Goal: Use online tool/utility: Utilize a website feature to perform a specific function

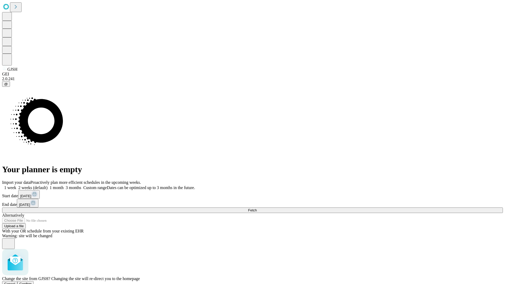
click at [32, 282] on span "Confirm" at bounding box center [25, 284] width 12 height 4
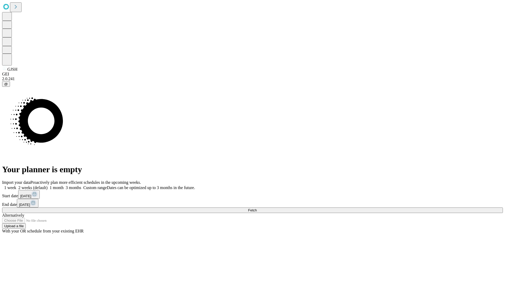
click at [16, 186] on label "1 week" at bounding box center [9, 188] width 14 height 4
click at [257, 208] on span "Fetch" at bounding box center [252, 210] width 9 height 4
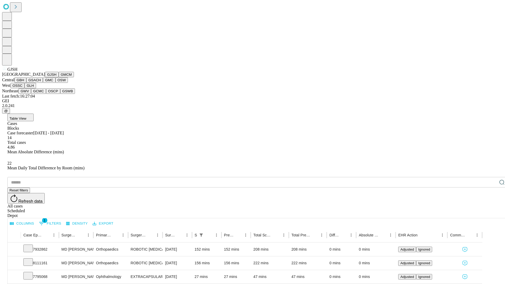
click at [59, 77] on button "GMCM" at bounding box center [66, 75] width 15 height 6
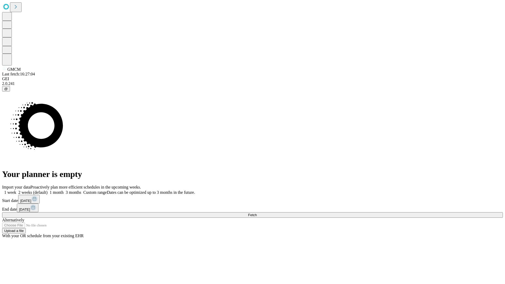
click at [16, 190] on label "1 week" at bounding box center [9, 192] width 14 height 4
click at [257, 213] on span "Fetch" at bounding box center [252, 215] width 9 height 4
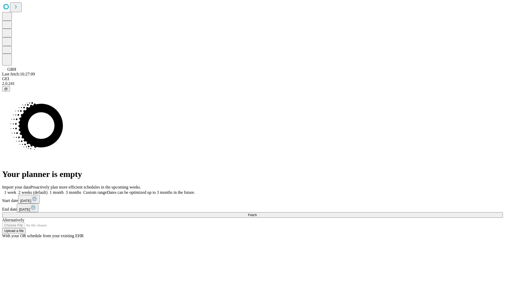
click at [16, 190] on label "1 week" at bounding box center [9, 192] width 14 height 4
click at [257, 213] on span "Fetch" at bounding box center [252, 215] width 9 height 4
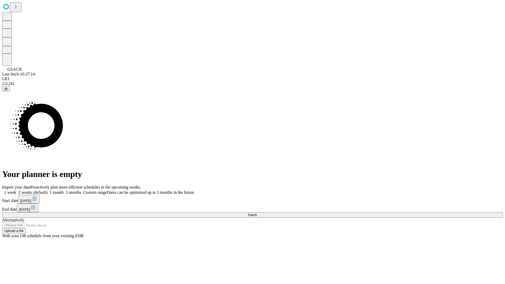
click at [16, 190] on label "1 week" at bounding box center [9, 192] width 14 height 4
click at [257, 213] on span "Fetch" at bounding box center [252, 215] width 9 height 4
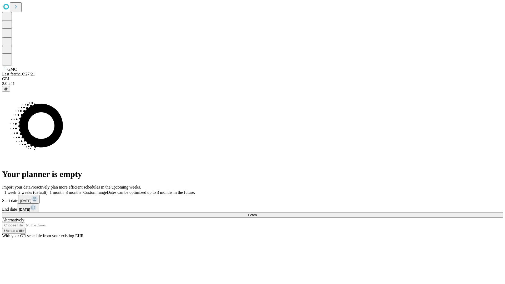
click at [16, 190] on label "1 week" at bounding box center [9, 192] width 14 height 4
click at [257, 213] on span "Fetch" at bounding box center [252, 215] width 9 height 4
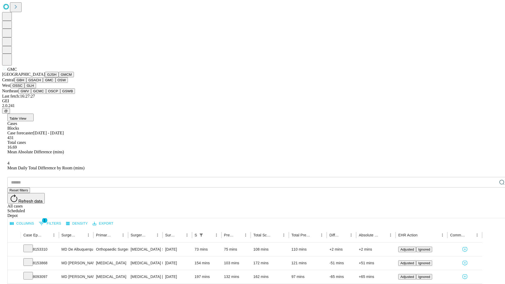
click at [56, 83] on button "OSW" at bounding box center [62, 80] width 13 height 6
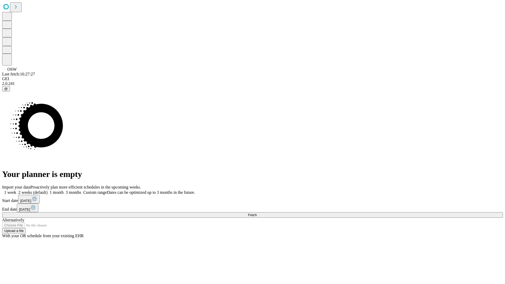
click at [257, 213] on span "Fetch" at bounding box center [252, 215] width 9 height 4
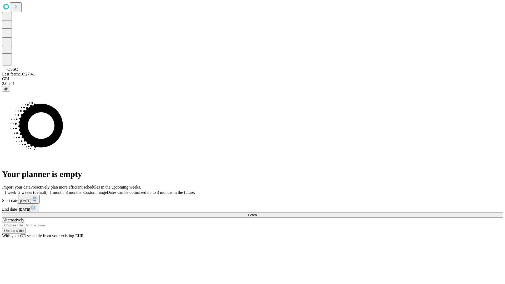
click at [16, 190] on label "1 week" at bounding box center [9, 192] width 14 height 4
click at [257, 213] on span "Fetch" at bounding box center [252, 215] width 9 height 4
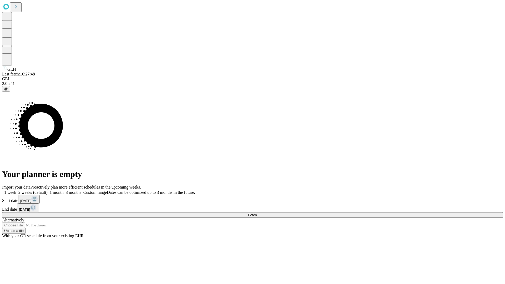
click at [16, 190] on label "1 week" at bounding box center [9, 192] width 14 height 4
click at [257, 213] on span "Fetch" at bounding box center [252, 215] width 9 height 4
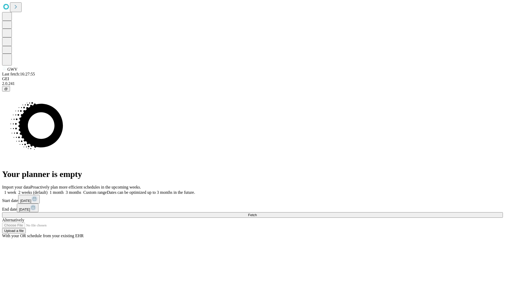
click at [16, 190] on label "1 week" at bounding box center [9, 192] width 14 height 4
click at [257, 213] on span "Fetch" at bounding box center [252, 215] width 9 height 4
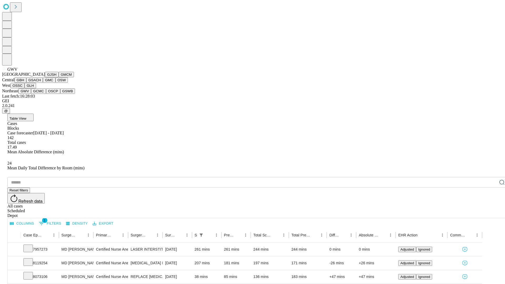
click at [41, 94] on button "GCMC" at bounding box center [38, 91] width 15 height 6
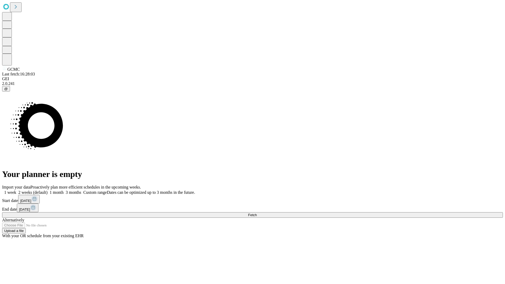
click at [16, 190] on label "1 week" at bounding box center [9, 192] width 14 height 4
click at [257, 213] on span "Fetch" at bounding box center [252, 215] width 9 height 4
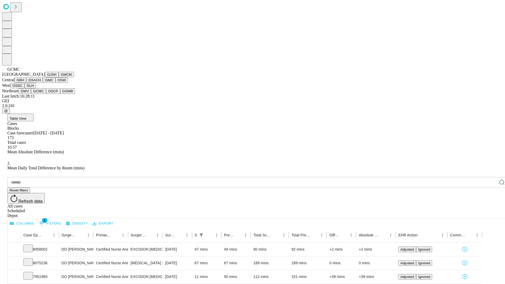
click at [46, 94] on button "OSCP" at bounding box center [53, 91] width 14 height 6
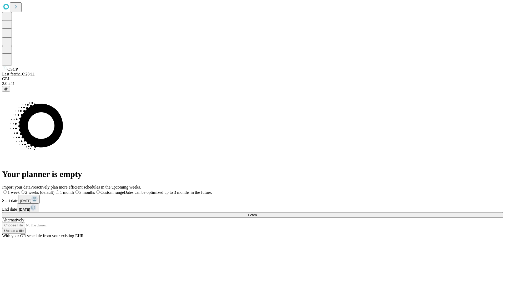
click at [20, 190] on label "1 week" at bounding box center [11, 192] width 18 height 4
click at [257, 213] on span "Fetch" at bounding box center [252, 215] width 9 height 4
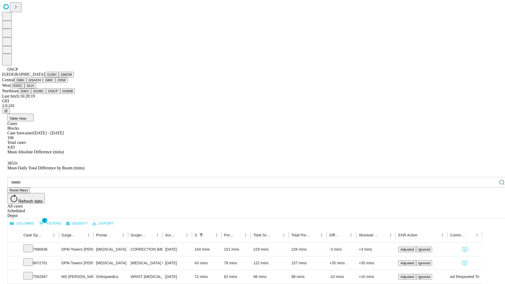
click at [60, 94] on button "GSWB" at bounding box center [67, 91] width 15 height 6
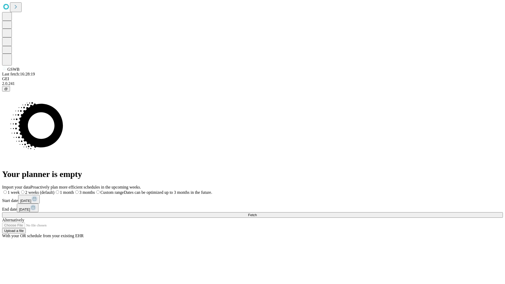
click at [257, 213] on span "Fetch" at bounding box center [252, 215] width 9 height 4
